Goal: Task Accomplishment & Management: Use online tool/utility

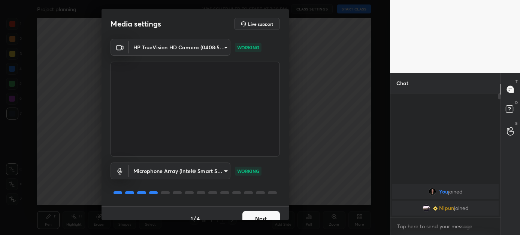
click at [258, 216] on button "Next" at bounding box center [260, 219] width 37 height 15
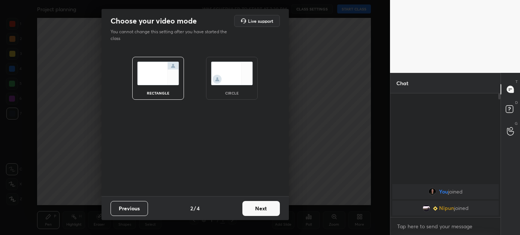
click at [255, 208] on button "Next" at bounding box center [260, 208] width 37 height 15
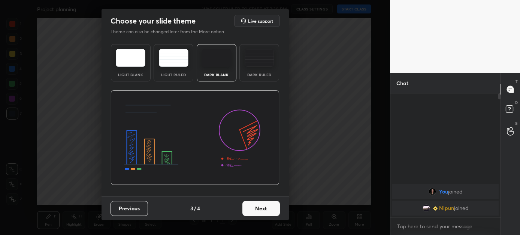
click at [256, 205] on button "Next" at bounding box center [260, 208] width 37 height 15
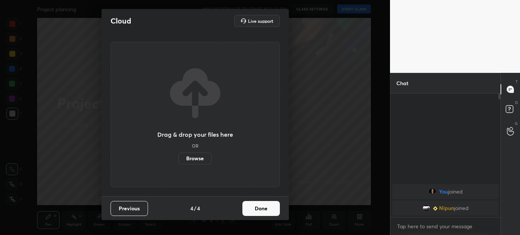
click at [256, 205] on button "Done" at bounding box center [260, 208] width 37 height 15
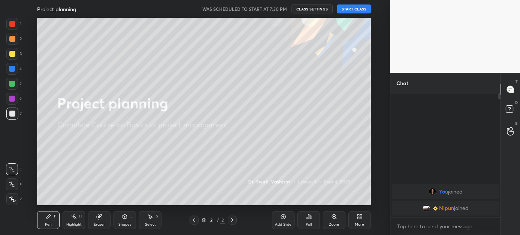
click at [347, 9] on button "START CLASS" at bounding box center [354, 8] width 34 height 9
click at [278, 9] on span "mute" at bounding box center [280, 8] width 10 height 5
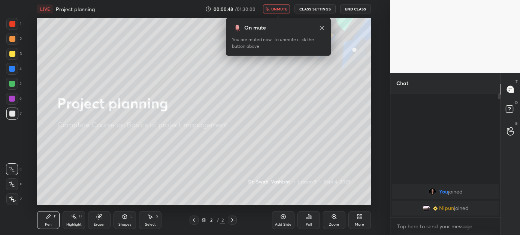
click at [351, 7] on button "End Class" at bounding box center [355, 8] width 31 height 9
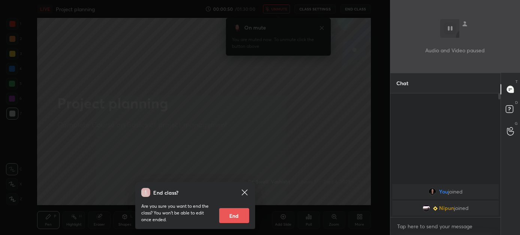
click at [231, 215] on button "End" at bounding box center [234, 216] width 30 height 15
type textarea "x"
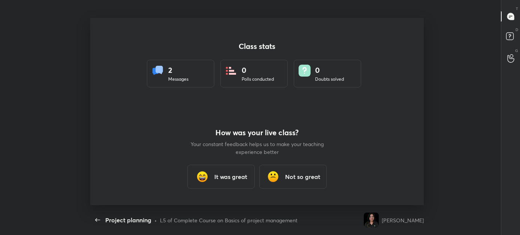
scroll to position [188, 513]
